Goal: Check status

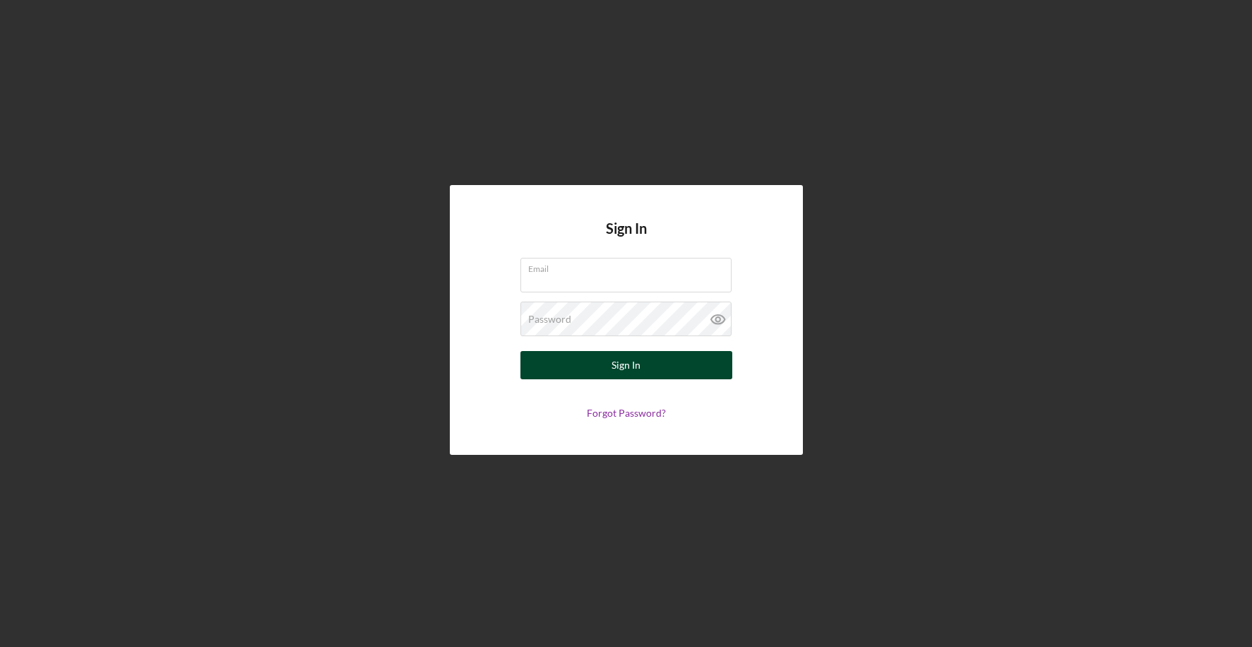
type input "[EMAIL_ADDRESS][DOMAIN_NAME]"
click at [628, 359] on div "Sign In" at bounding box center [625, 365] width 29 height 28
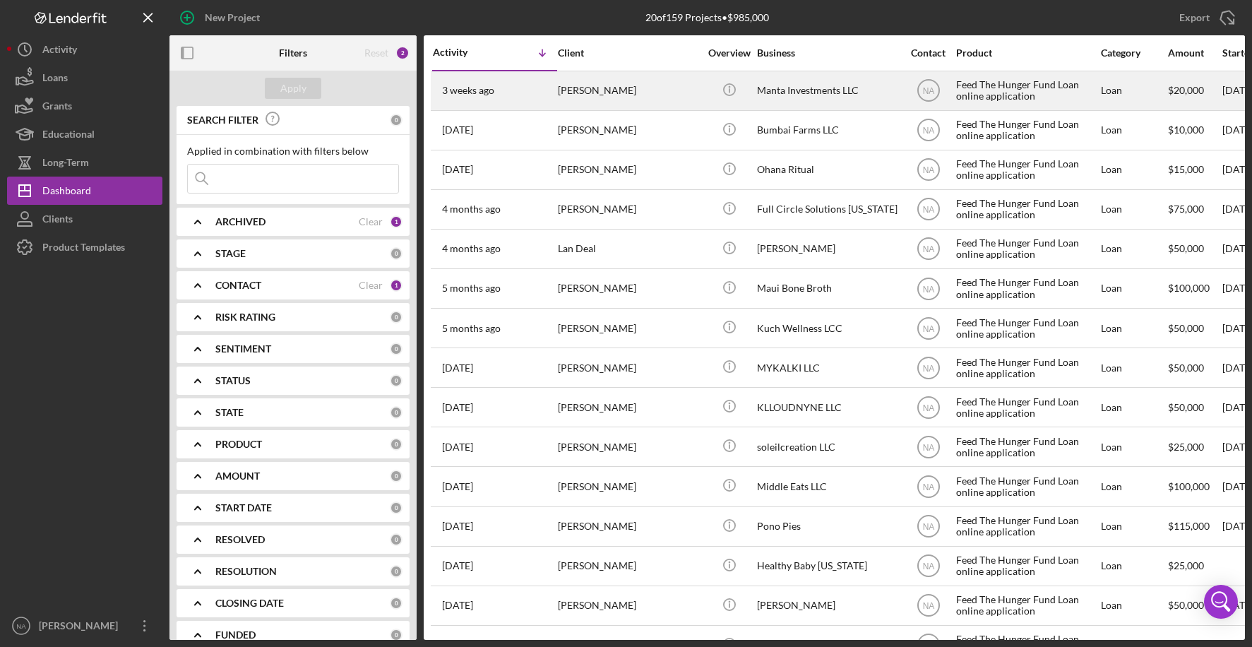
click at [676, 90] on div "[PERSON_NAME]" at bounding box center [628, 90] width 141 height 37
